Goal: Task Accomplishment & Management: Use online tool/utility

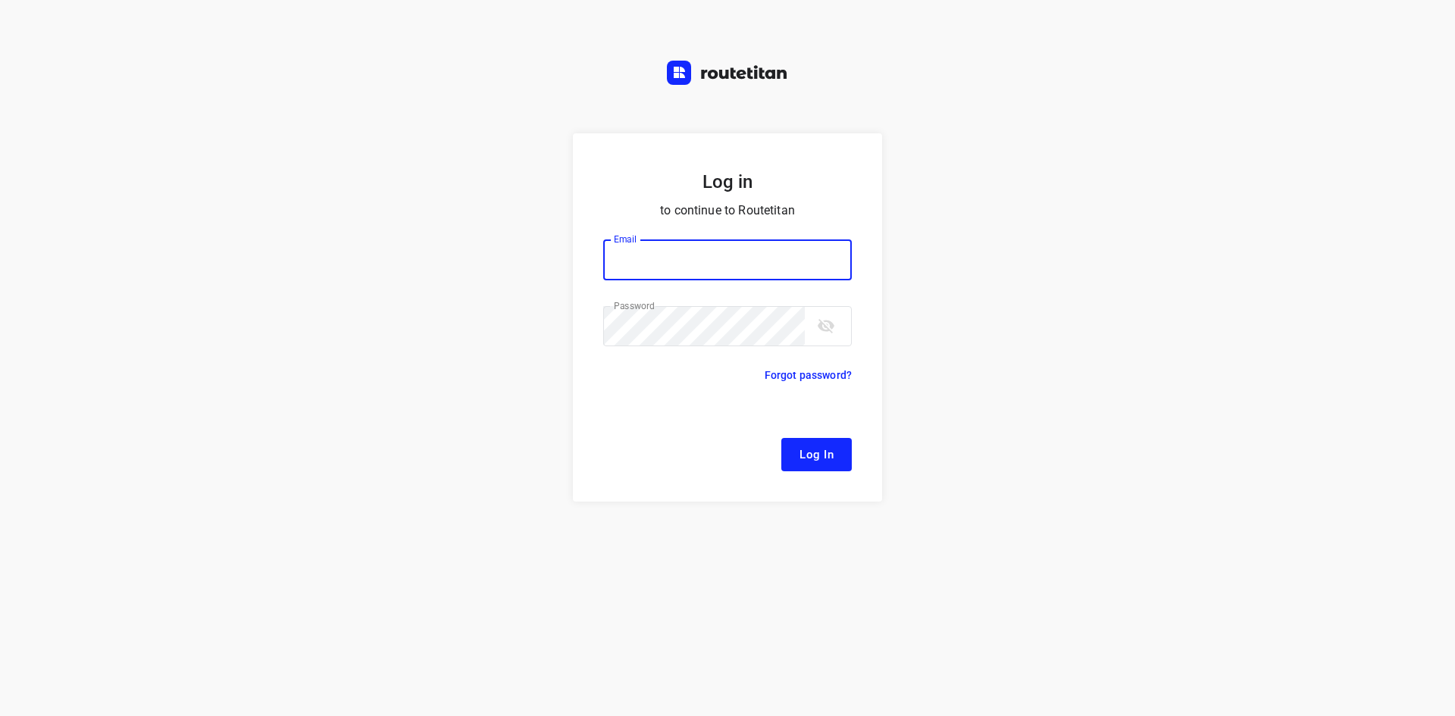
type input "[EMAIL_ADDRESS][DOMAIN_NAME]"
click at [831, 437] on form "Log in to continue to Routetitan Email [EMAIL_ADDRESS][DOMAIN_NAME] Email ​ Pas…" at bounding box center [727, 317] width 309 height 368
click at [856, 447] on form "Log in to continue to Routetitan Email [EMAIL_ADDRESS][DOMAIN_NAME] Email ​ Pas…" at bounding box center [727, 317] width 309 height 368
click at [847, 452] on button "Log In" at bounding box center [816, 454] width 70 height 33
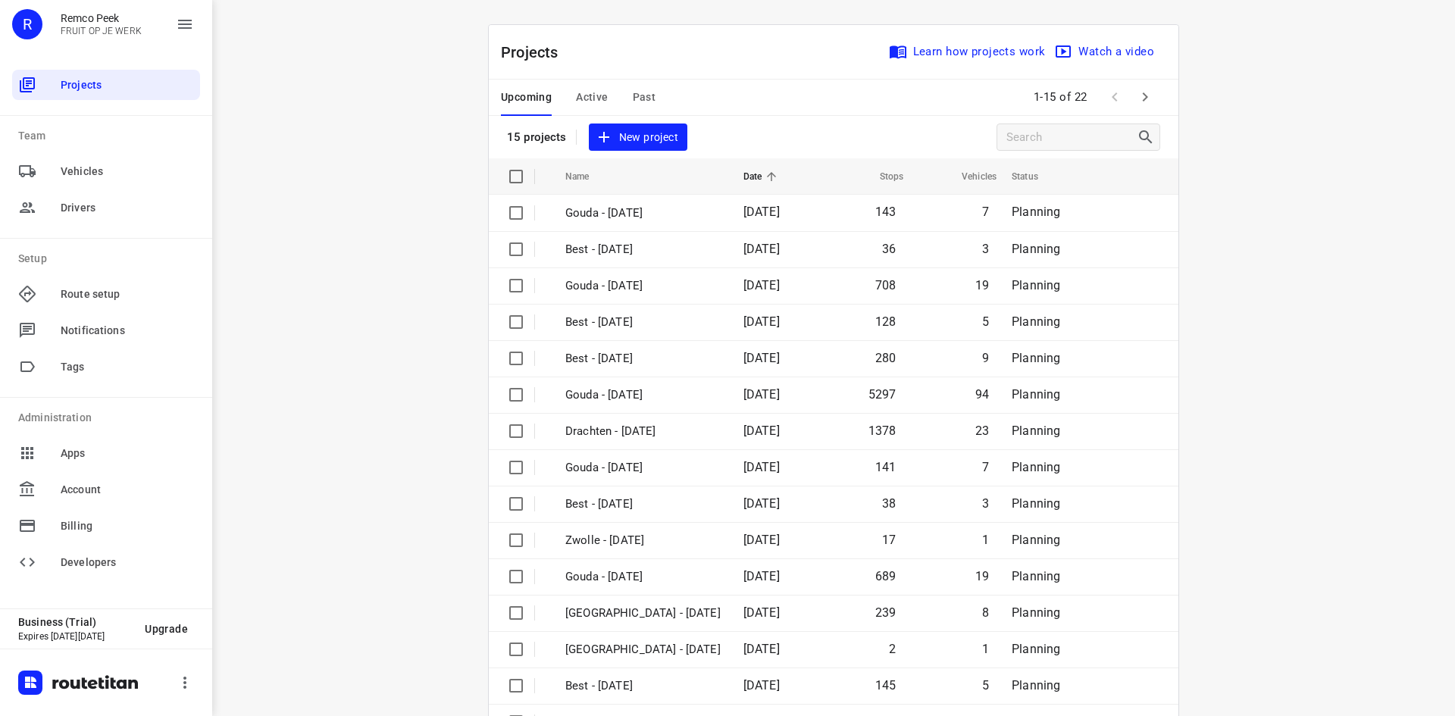
click at [583, 85] on button "Active" at bounding box center [592, 98] width 32 height 36
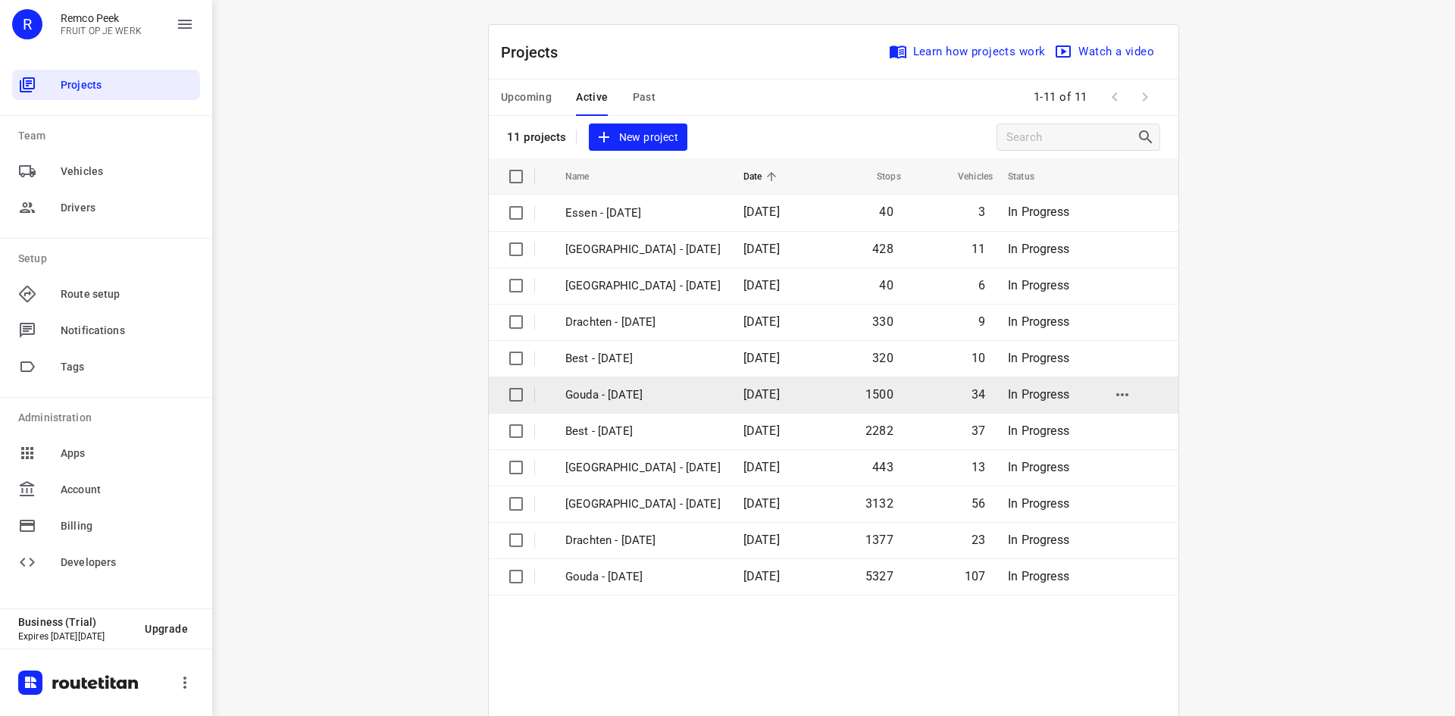
click at [642, 402] on p "Gouda - [DATE]" at bounding box center [642, 394] width 155 height 17
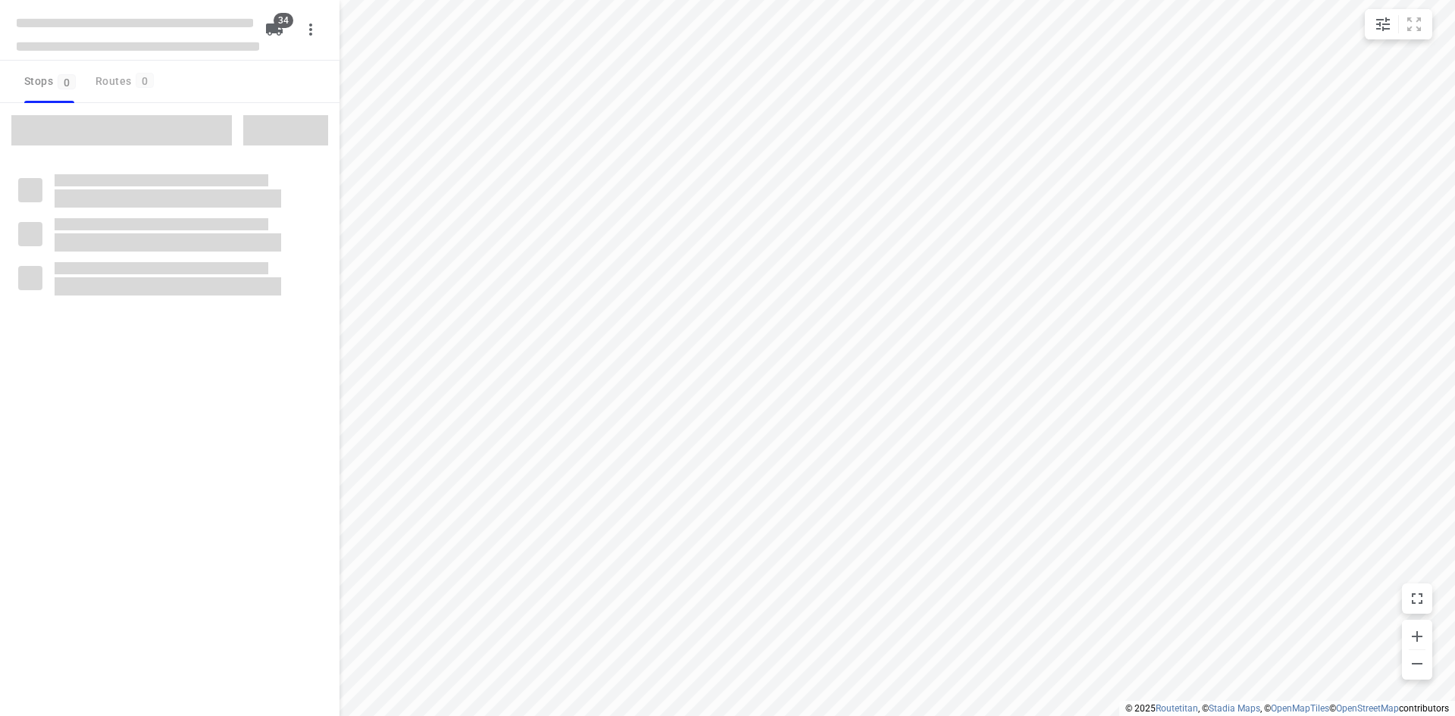
checkbox input "true"
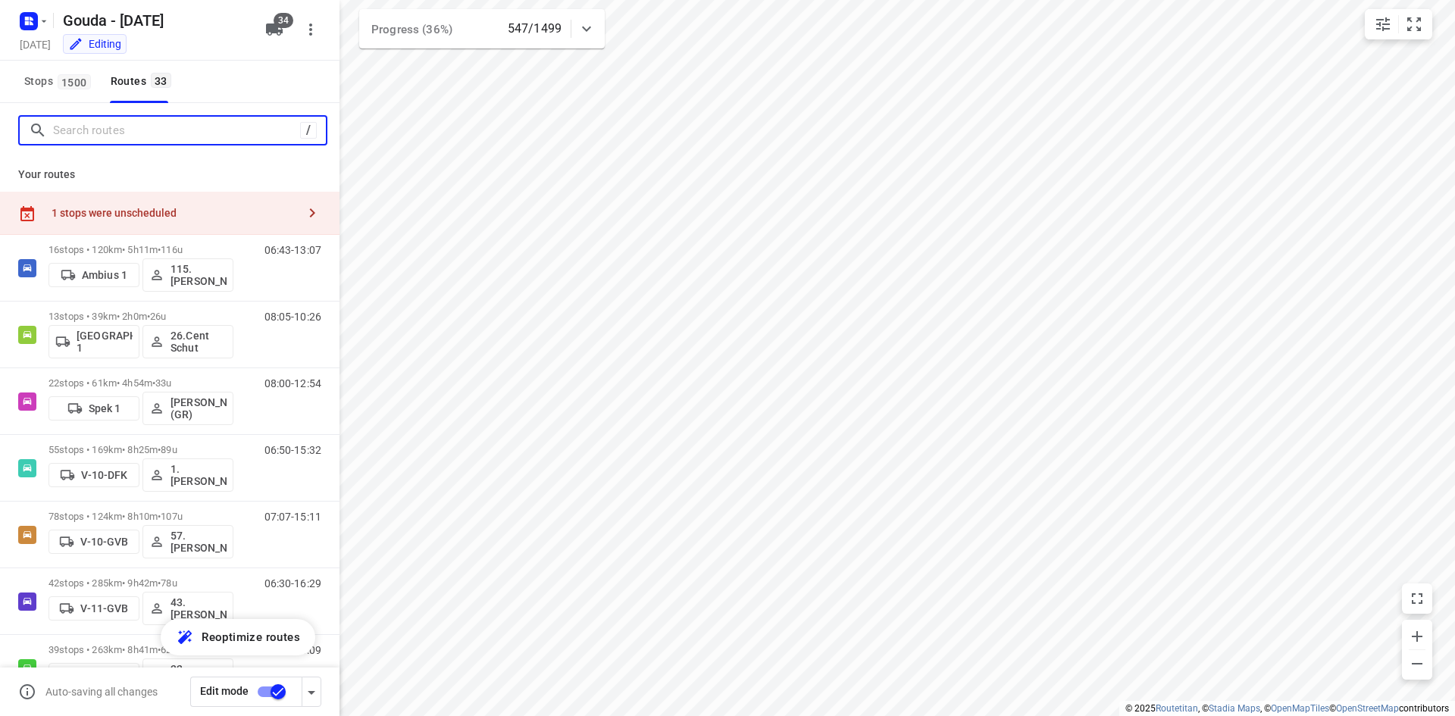
click at [139, 138] on input "Search routes" at bounding box center [176, 130] width 247 height 23
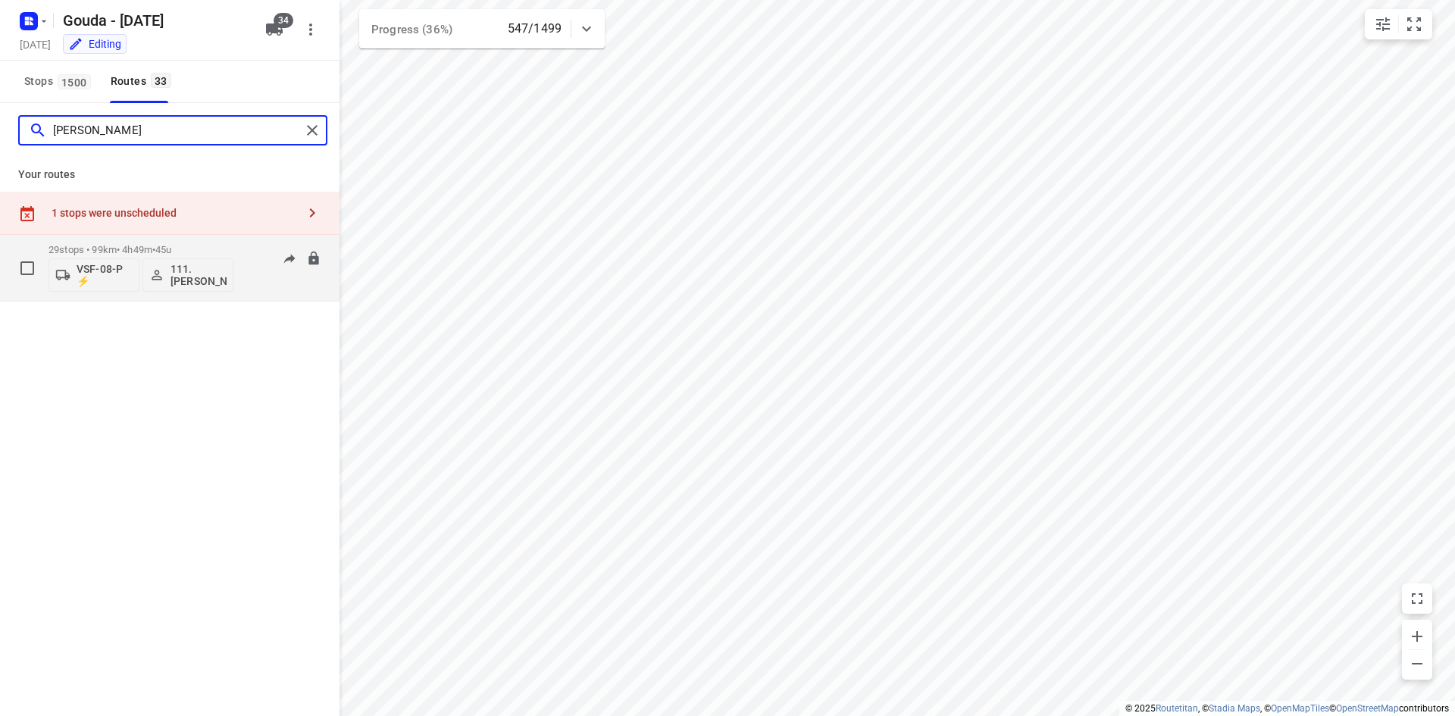
type input "[PERSON_NAME]"
click at [186, 249] on p "29 stops • 99km • 4h49m • 45u" at bounding box center [140, 249] width 185 height 11
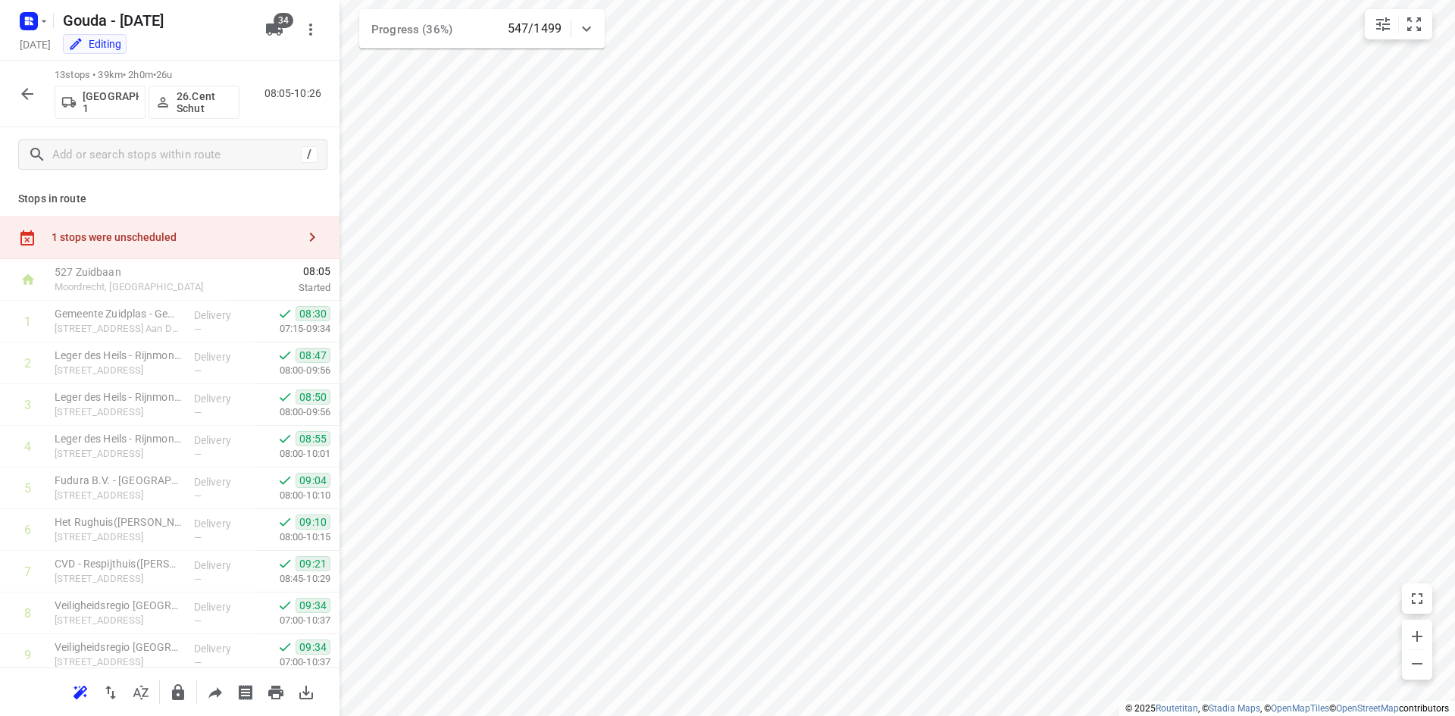
click at [23, 91] on icon "button" at bounding box center [27, 94] width 18 height 18
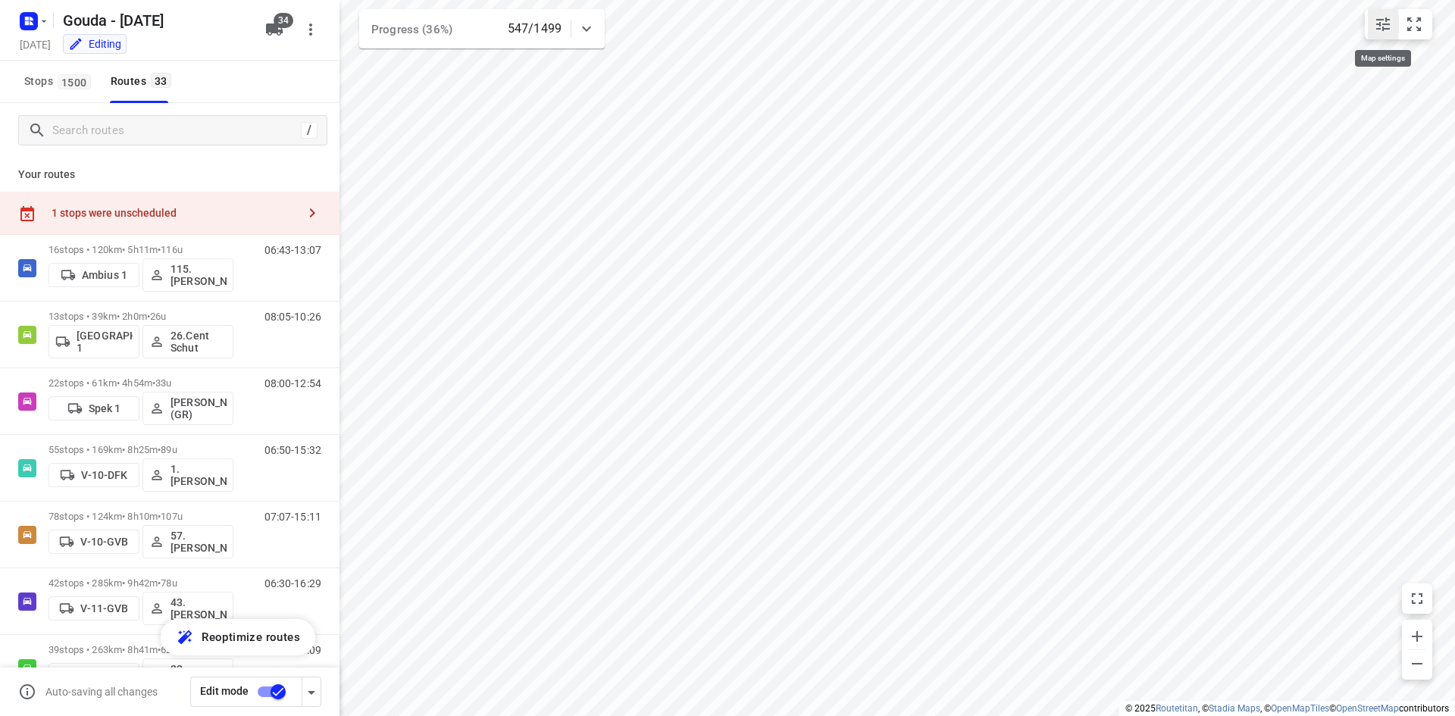
click at [1384, 20] on icon "small contained button group" at bounding box center [1383, 24] width 18 height 18
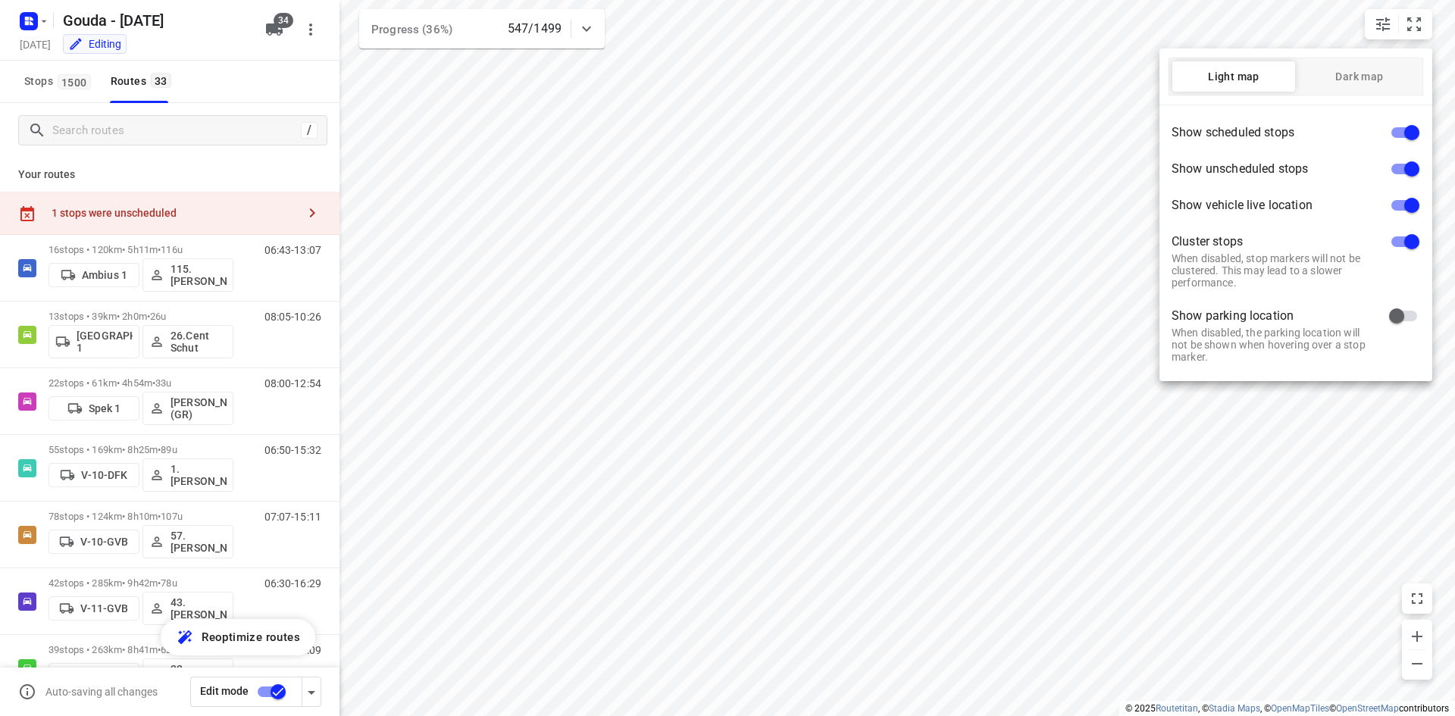
click at [1407, 231] on input "checkbox" at bounding box center [1411, 241] width 86 height 29
checkbox input "false"
click at [1407, 136] on input "checkbox" at bounding box center [1411, 132] width 86 height 29
checkbox input "false"
click at [1402, 211] on input "checkbox" at bounding box center [1411, 205] width 86 height 29
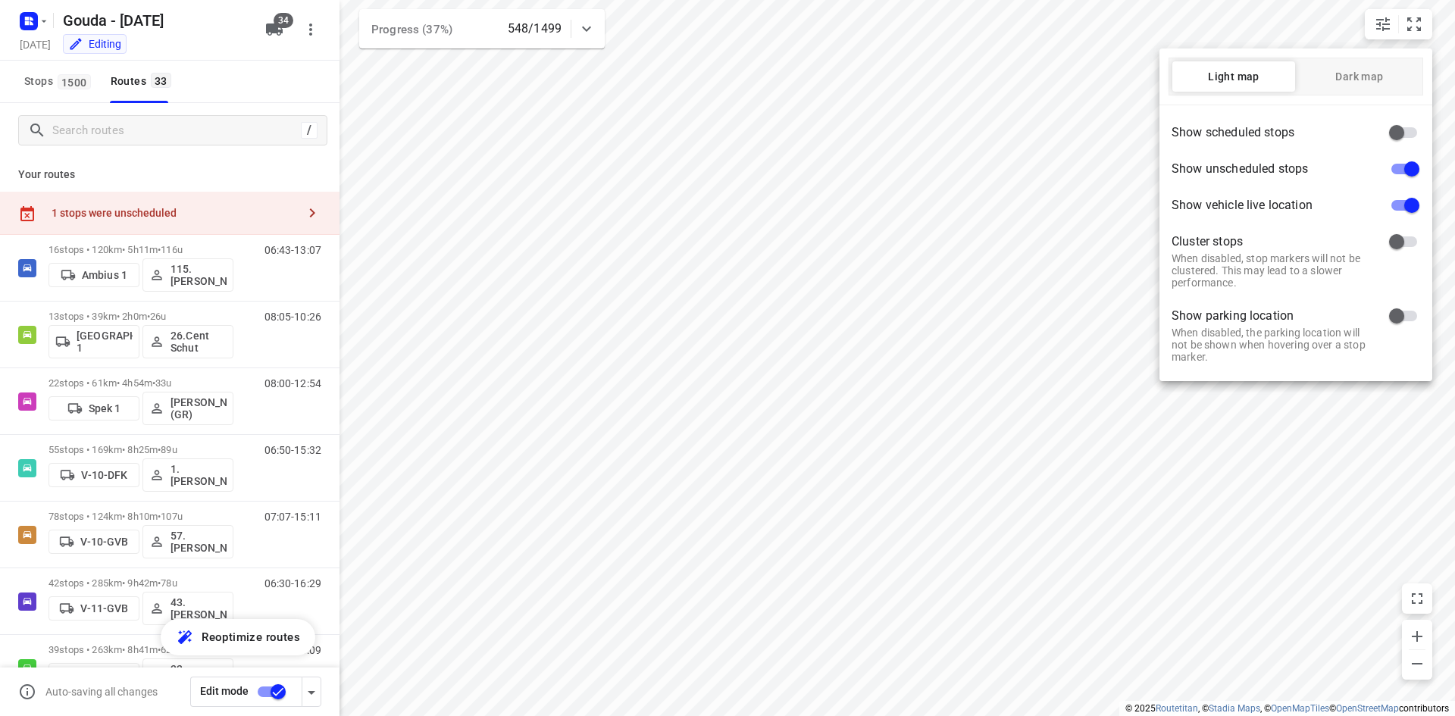
checkbox input "false"
click at [732, 489] on div at bounding box center [727, 358] width 1455 height 716
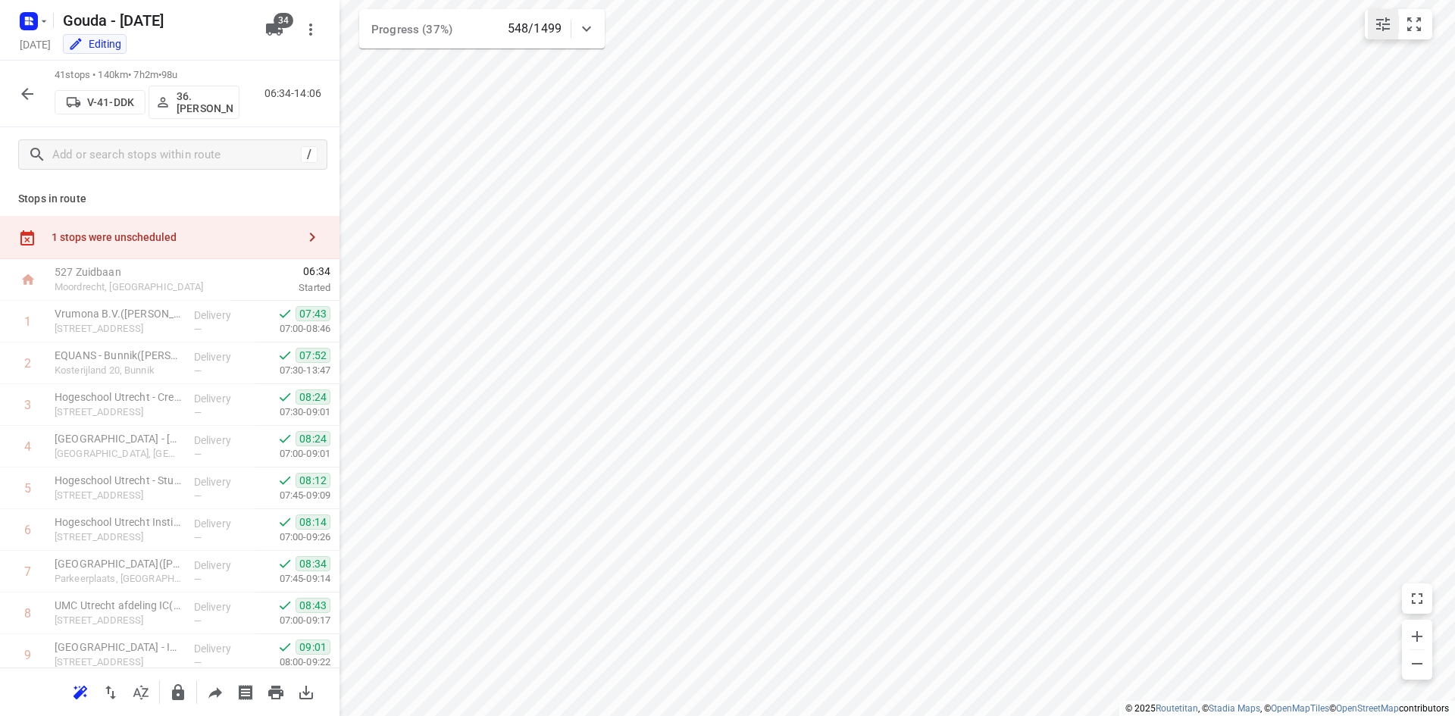
click at [1389, 18] on icon "small contained button group" at bounding box center [1383, 24] width 18 height 18
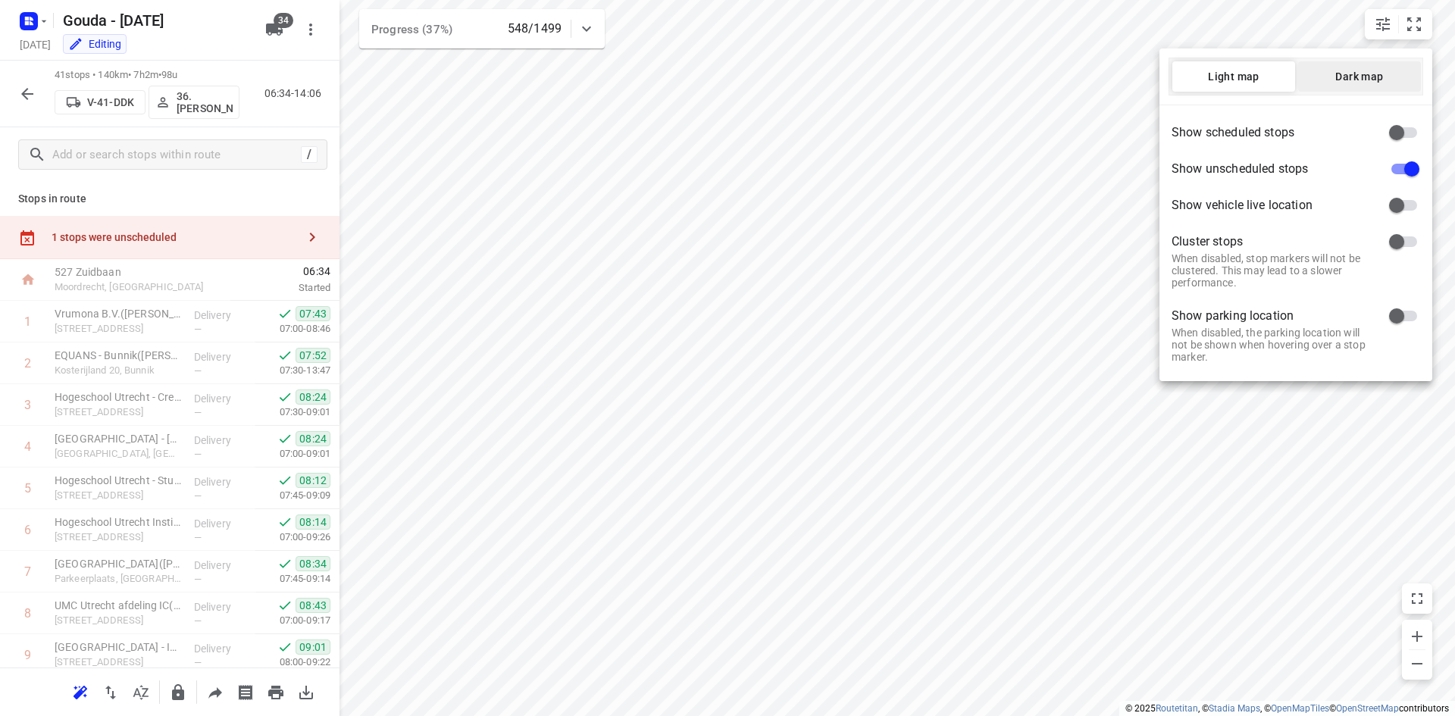
click at [1380, 77] on span "Dark map" at bounding box center [1359, 76] width 123 height 12
click at [952, 337] on div at bounding box center [727, 358] width 1455 height 716
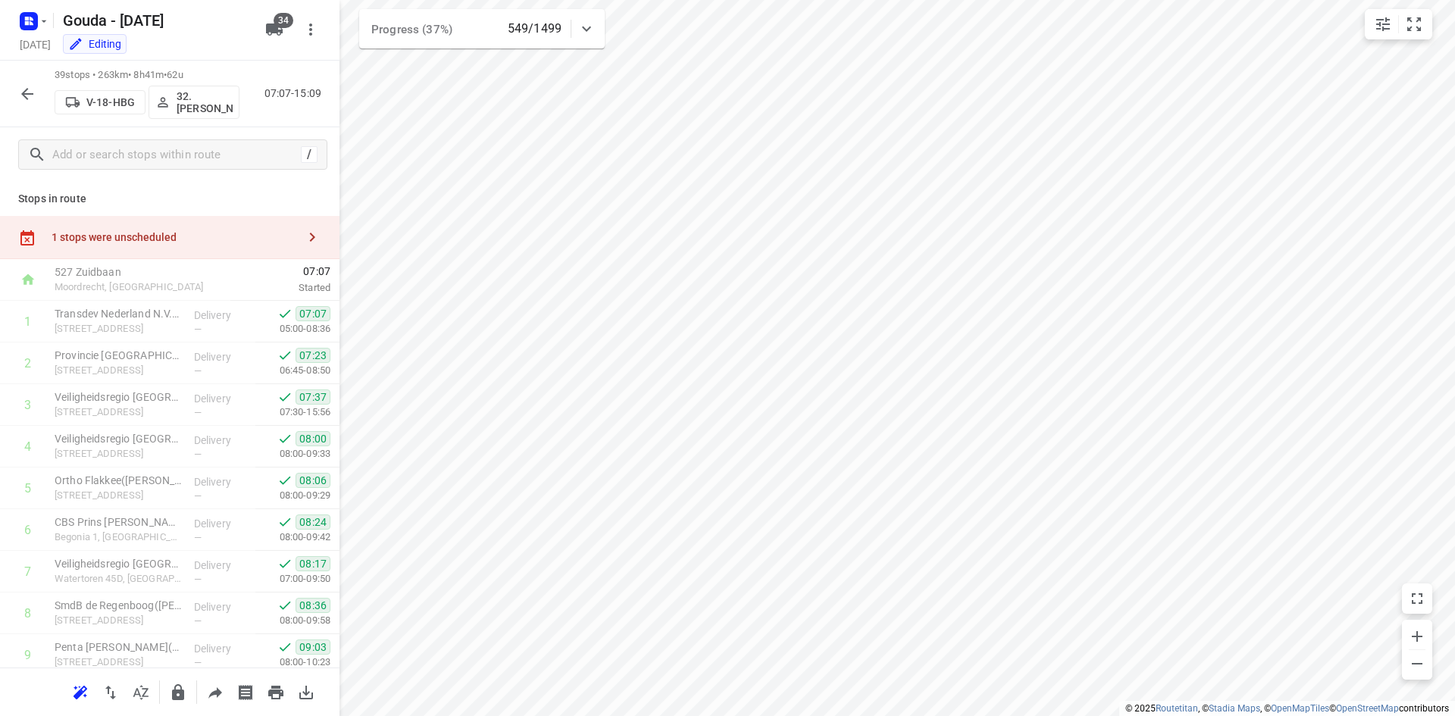
click at [284, 228] on div "1 stops were unscheduled" at bounding box center [169, 237] width 339 height 43
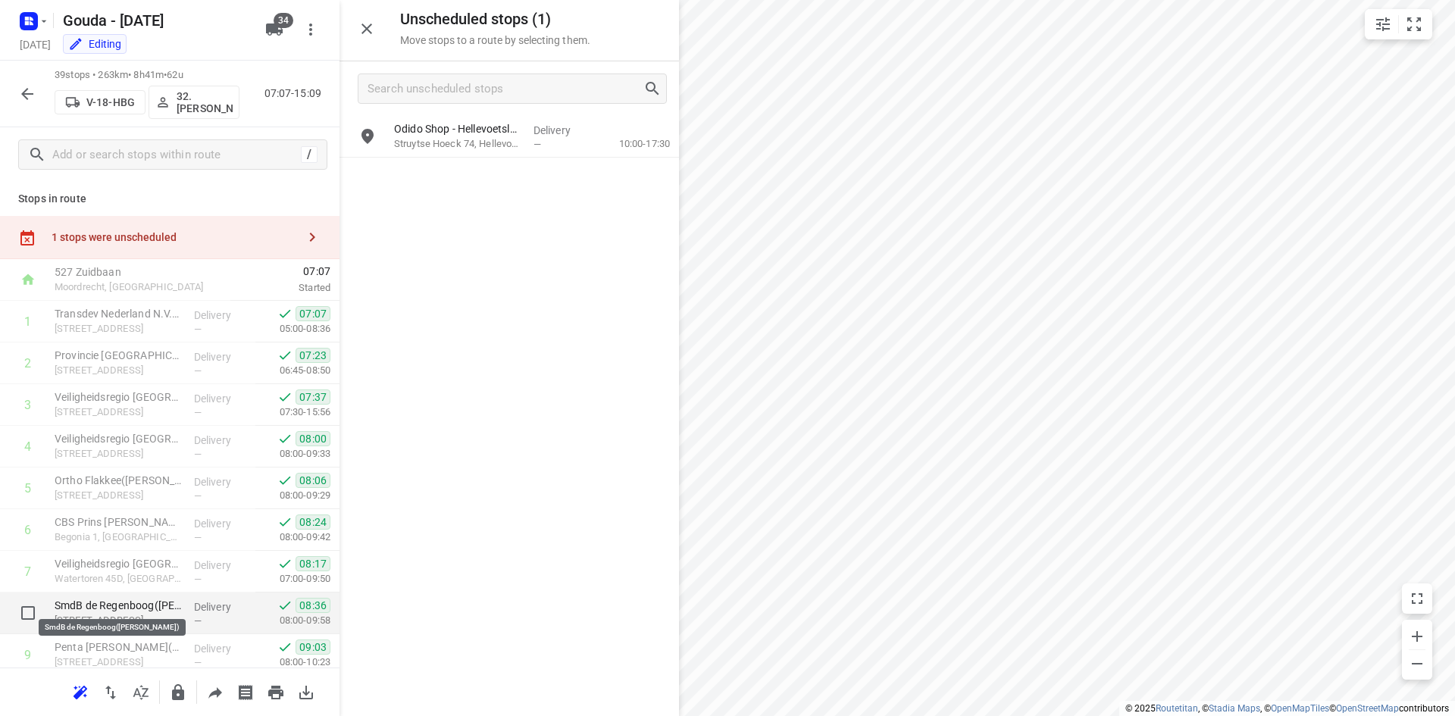
scroll to position [76, 0]
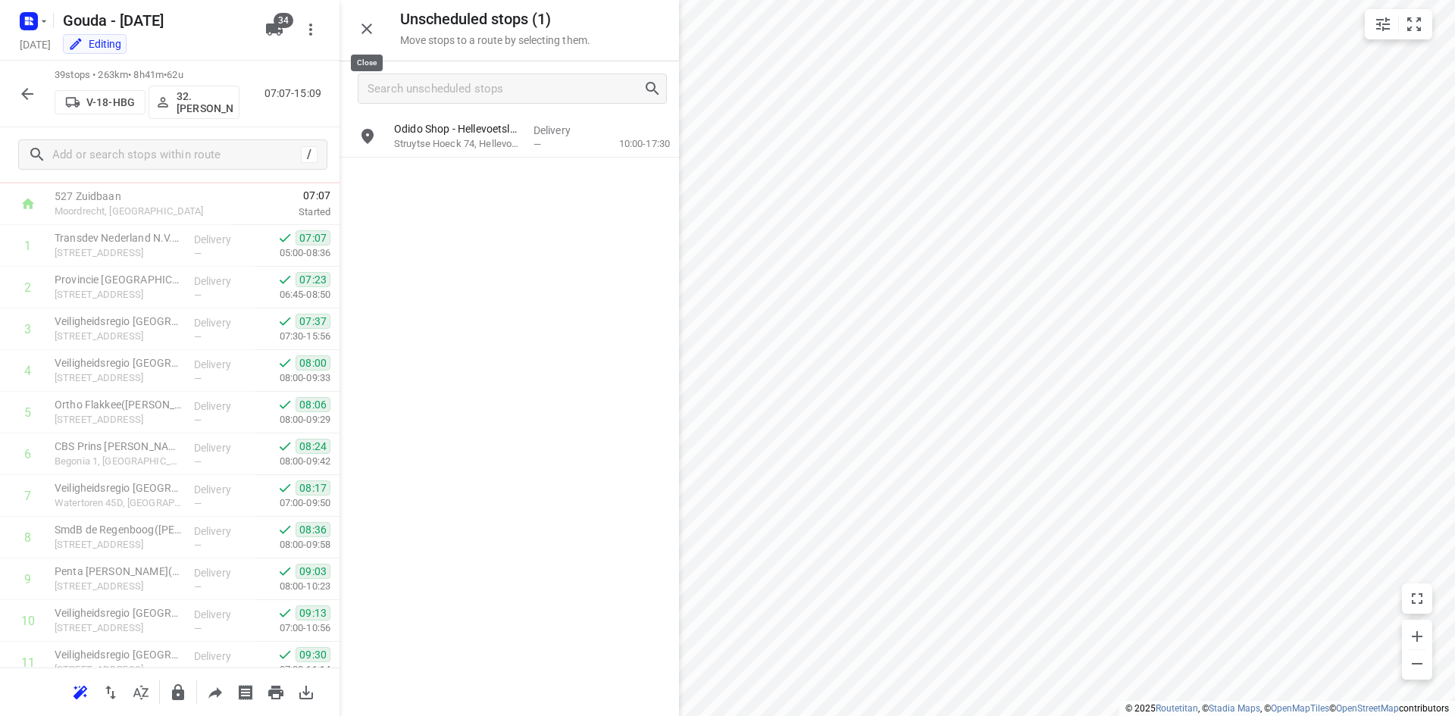
click at [371, 33] on icon "button" at bounding box center [366, 28] width 11 height 11
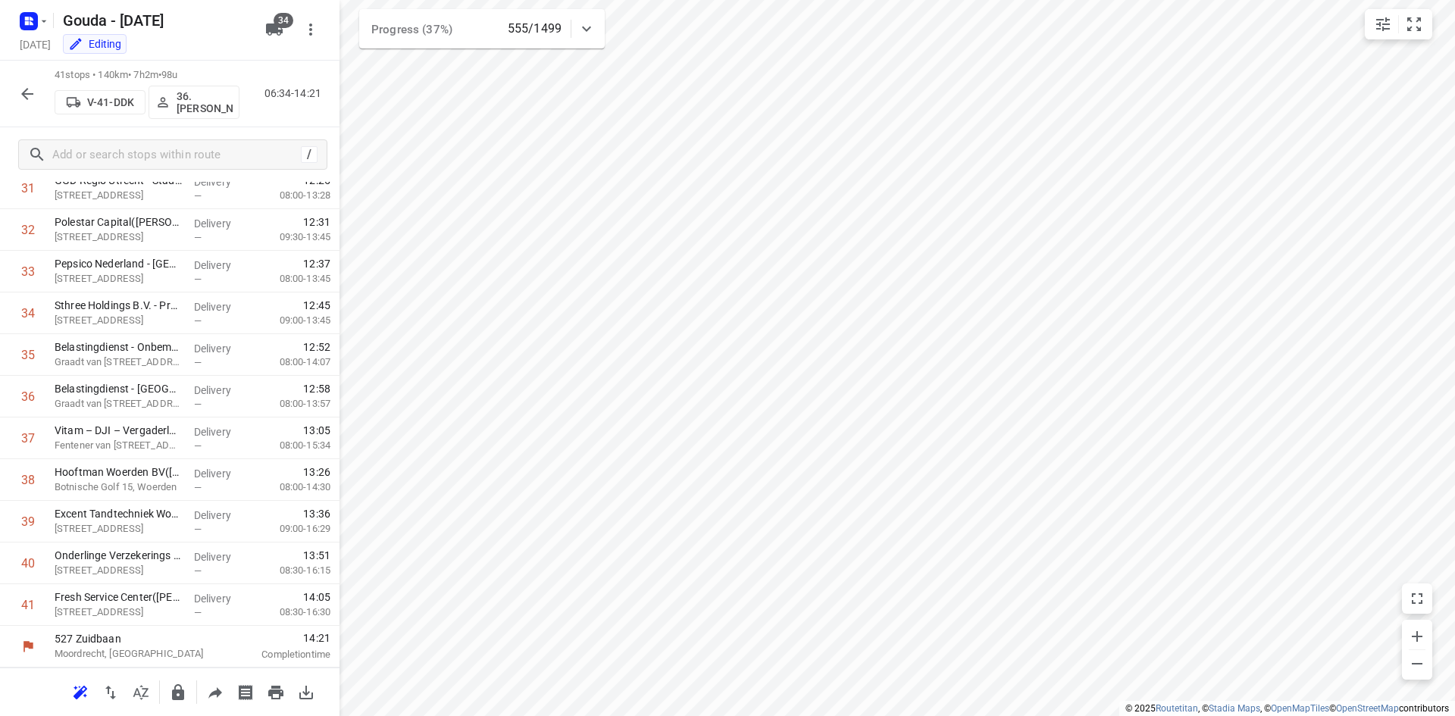
scroll to position [1383, 0]
